Goal: Information Seeking & Learning: Learn about a topic

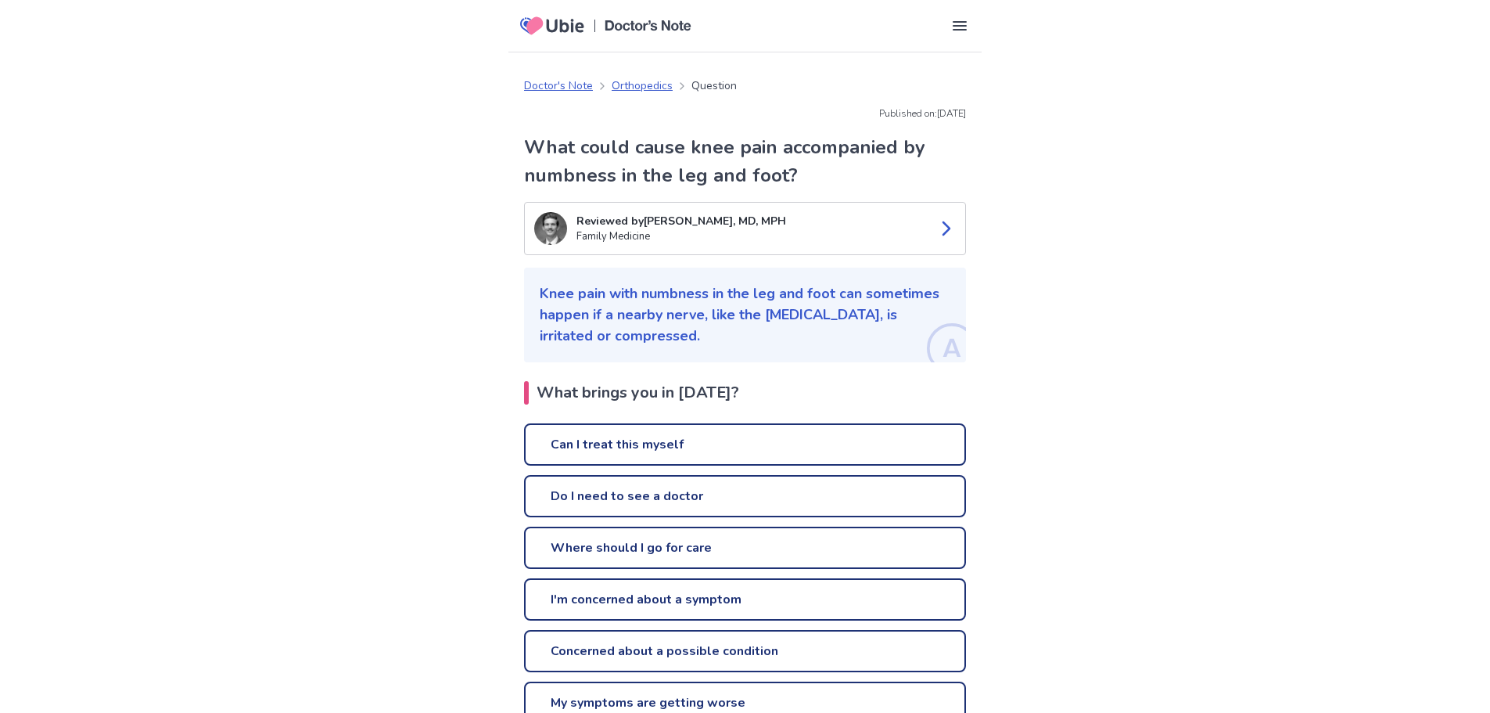
scroll to position [156, 0]
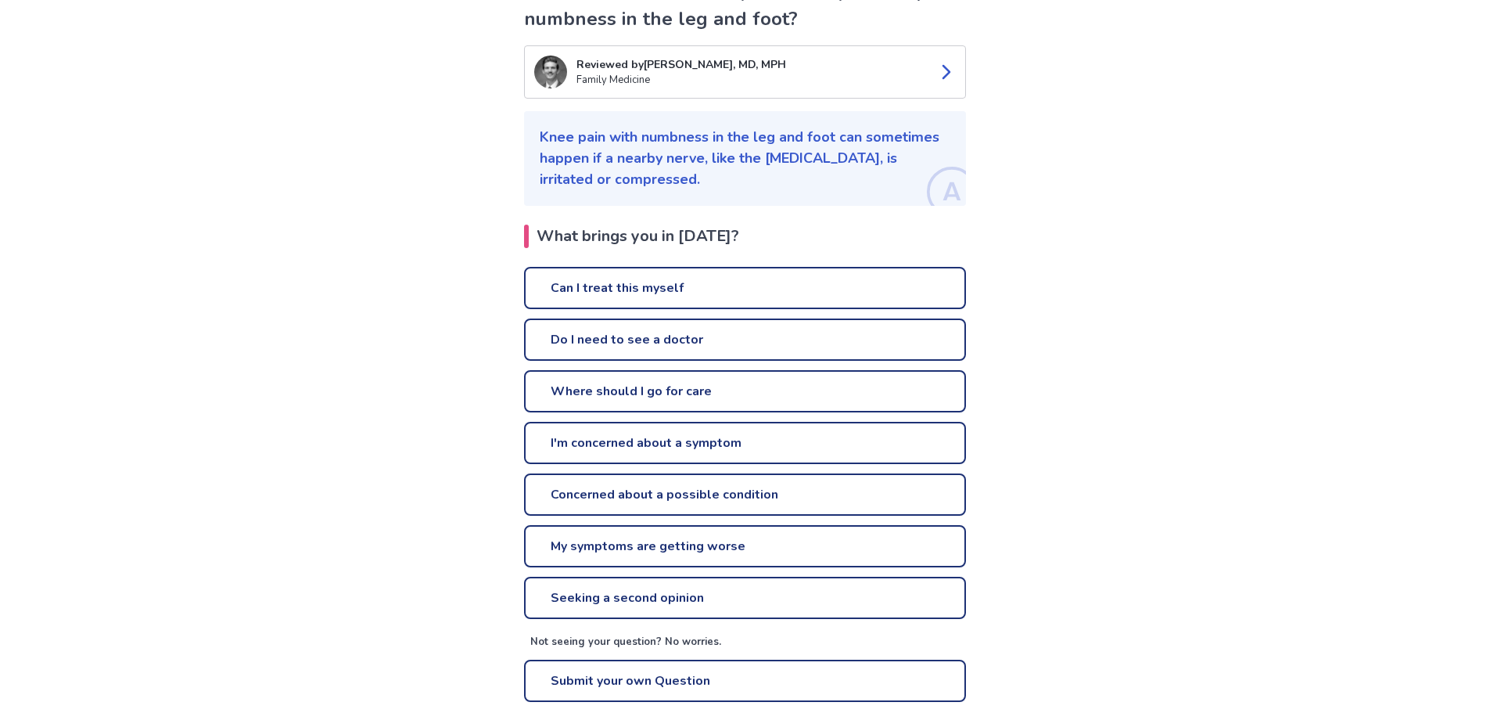
click at [663, 286] on link "Can I treat this myself" at bounding box center [745, 288] width 442 height 42
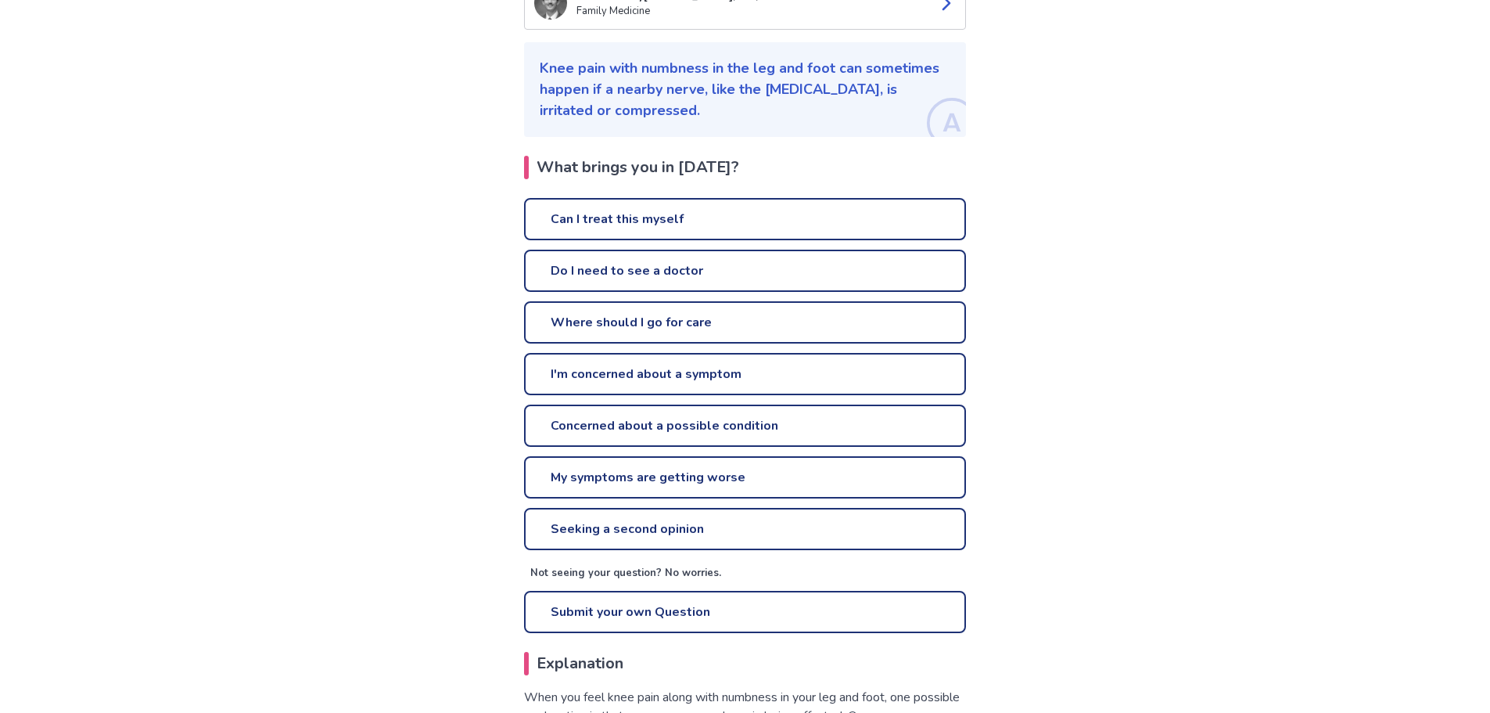
scroll to position [311, 0]
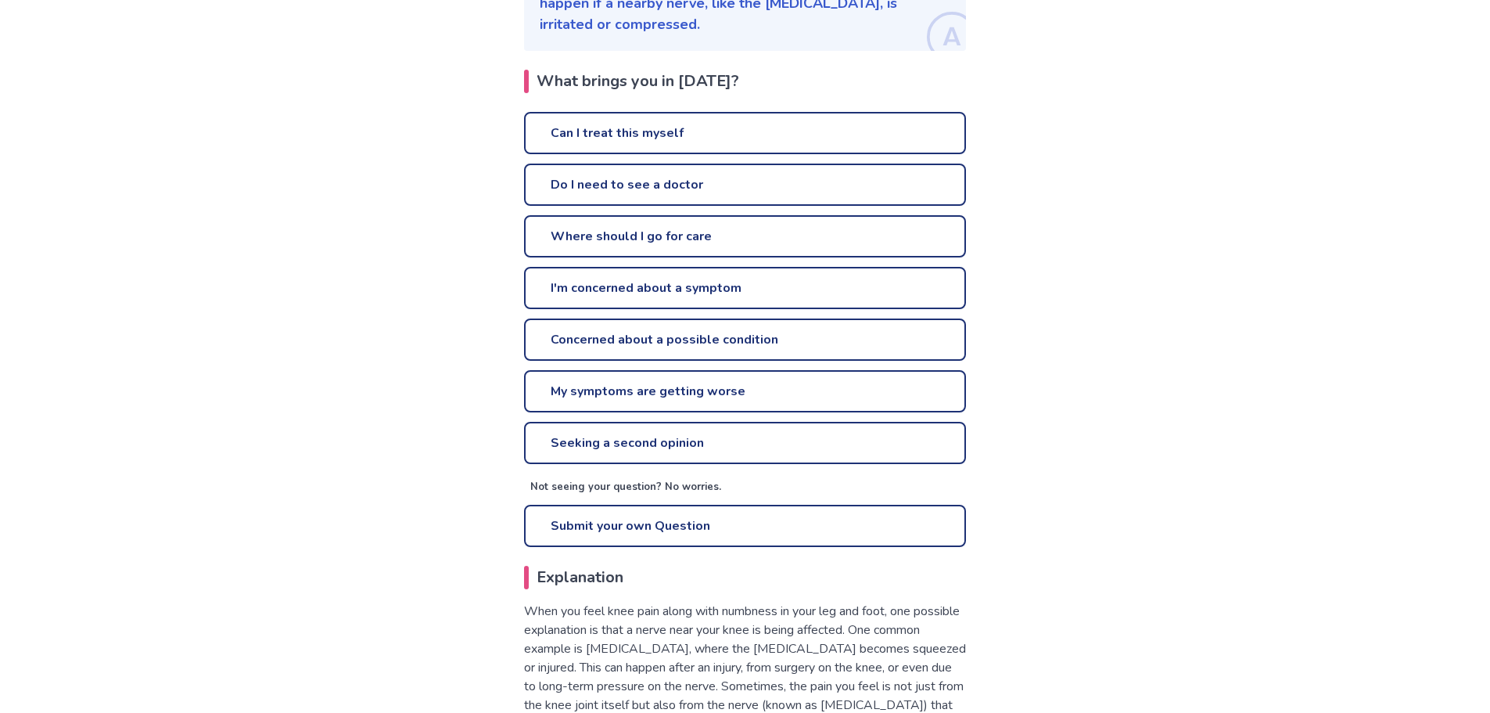
click at [622, 243] on link "Where should I go for care" at bounding box center [745, 236] width 442 height 42
